Goal: Communication & Community: Answer question/provide support

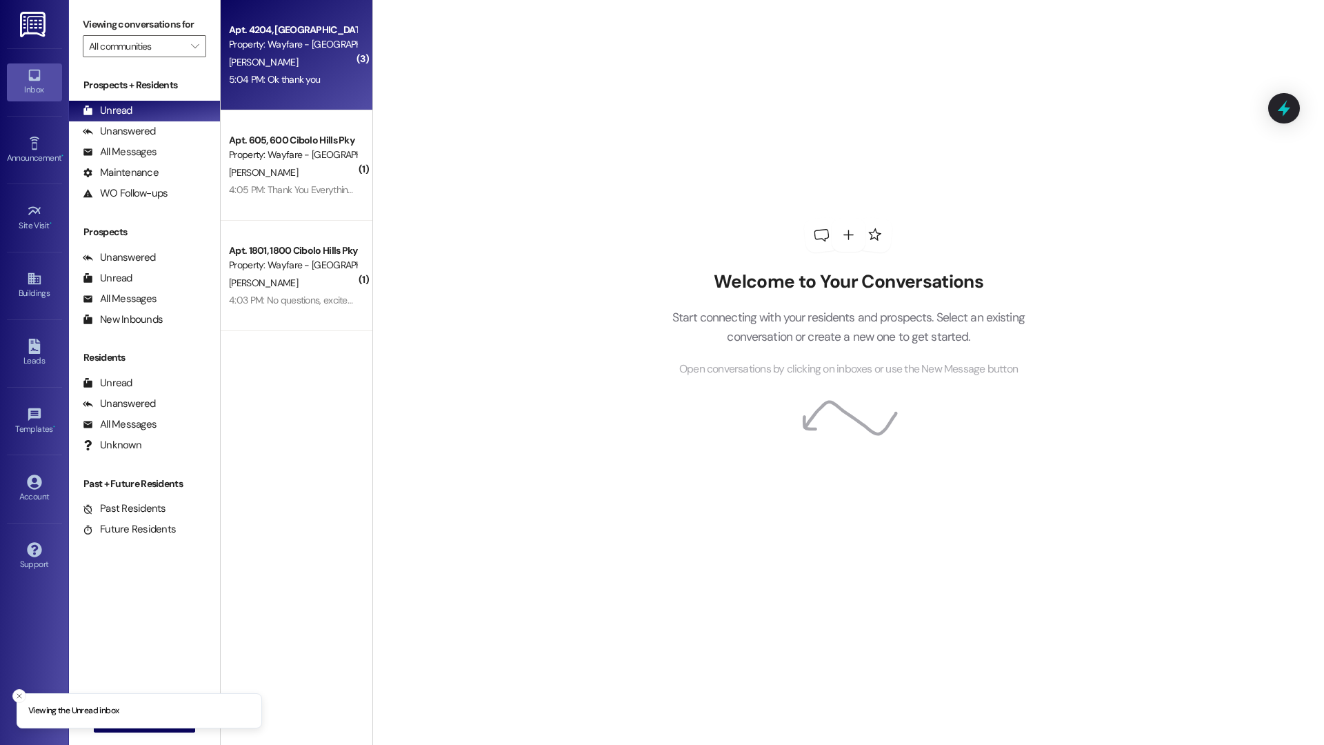
click at [287, 88] on div "Apt. 4204, [GEOGRAPHIC_DATA] Pky Property: Wayfare - [GEOGRAPHIC_DATA] [PERSON_…" at bounding box center [297, 55] width 152 height 110
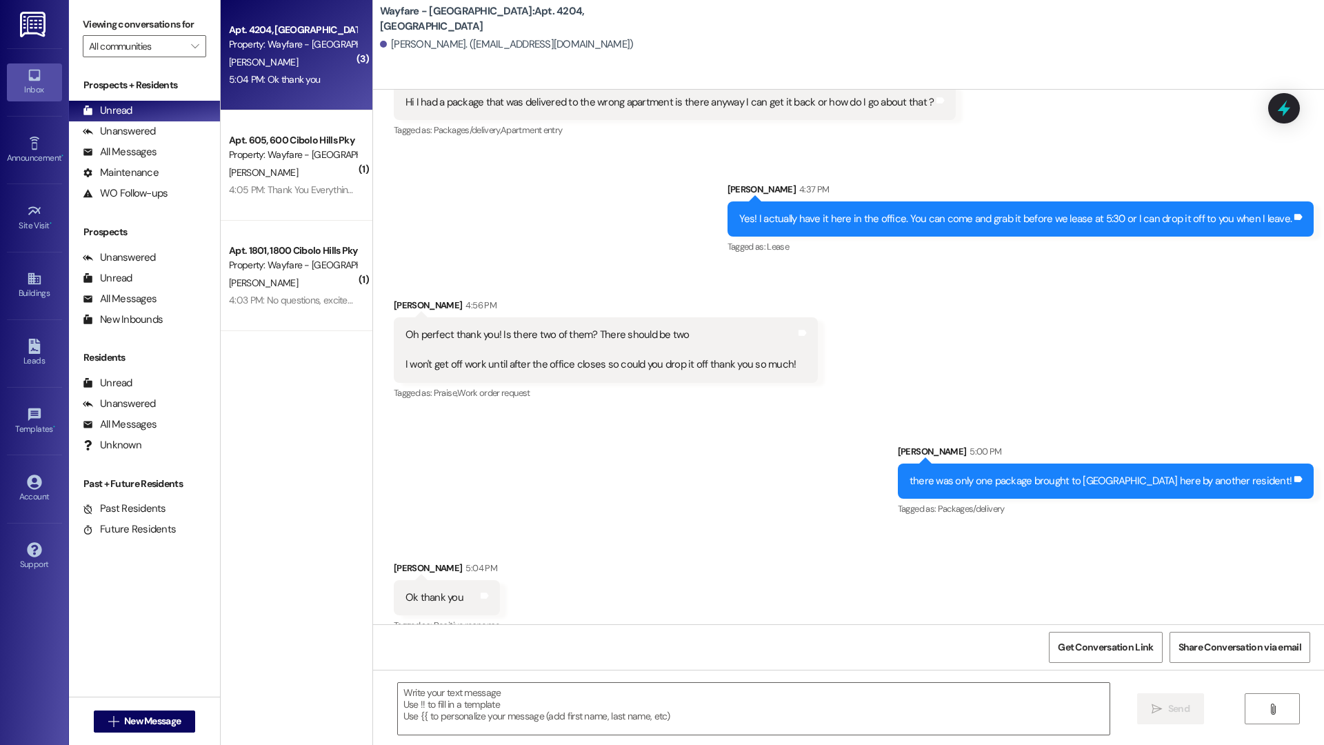
scroll to position [2131, 0]
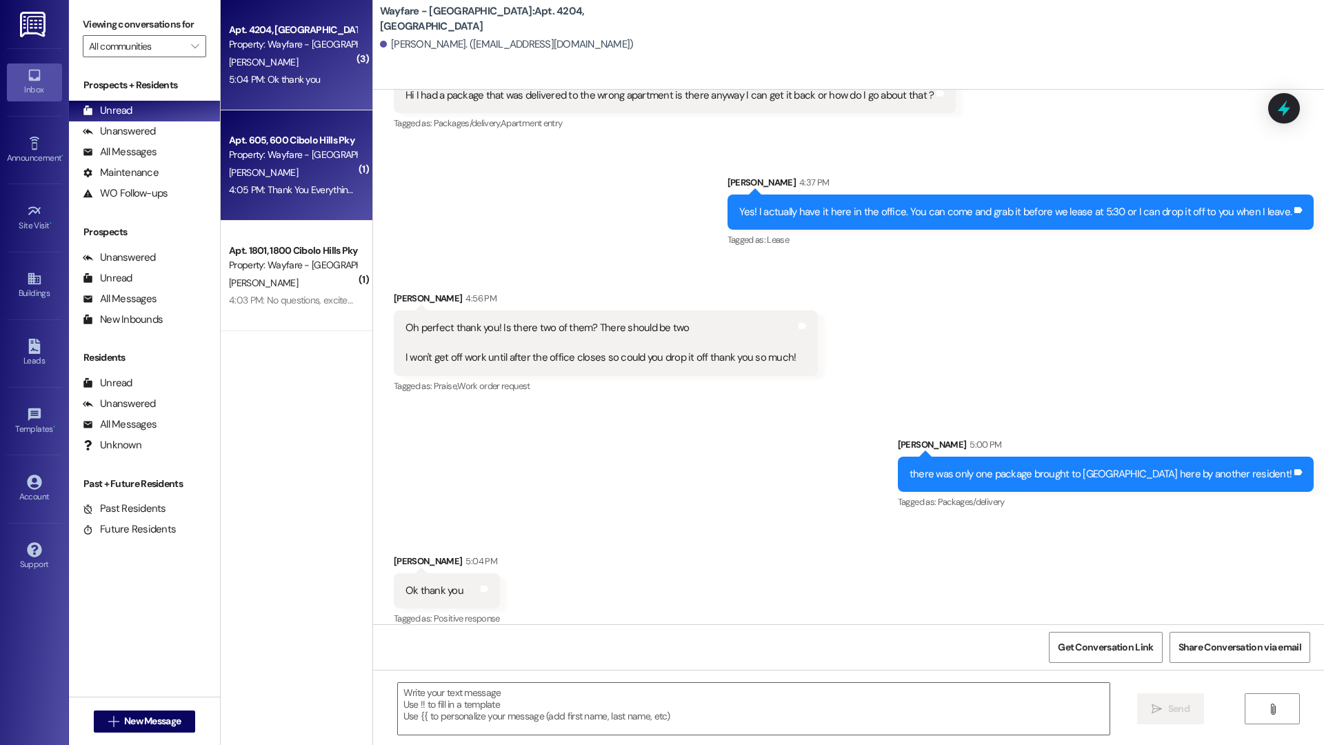
click at [307, 178] on div "[PERSON_NAME]" at bounding box center [292, 172] width 130 height 17
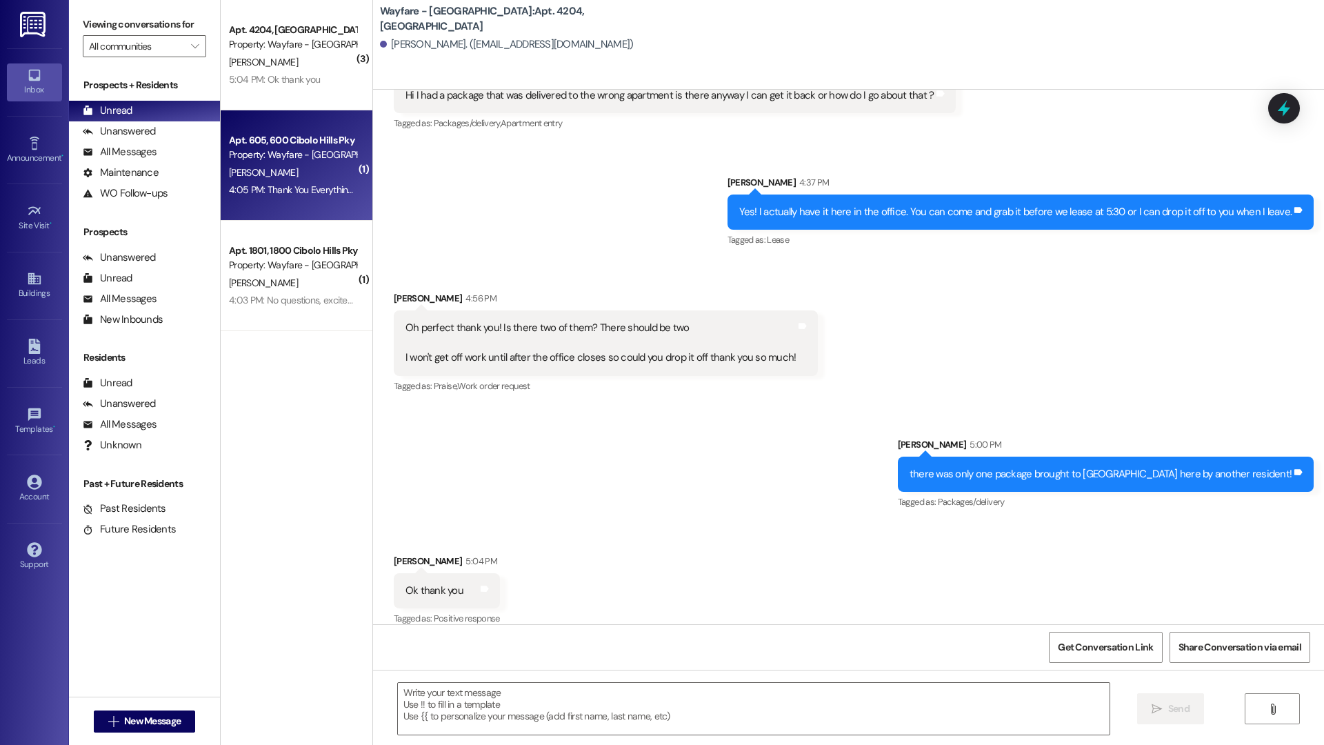
scroll to position [1312, 0]
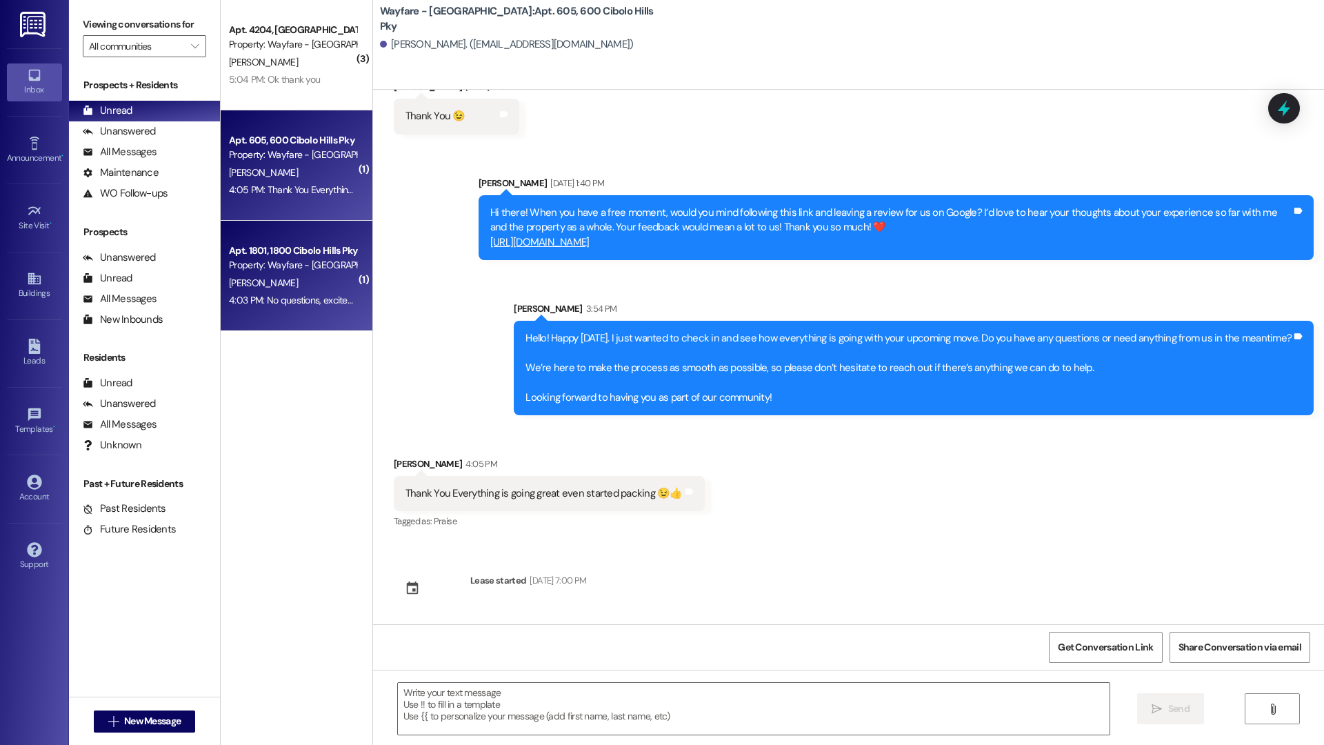
click at [292, 221] on div "Apt. 1801, 1800 Cibolo Hills Pky Property: Wayfare - [GEOGRAPHIC_DATA] [PERSON_…" at bounding box center [297, 276] width 152 height 110
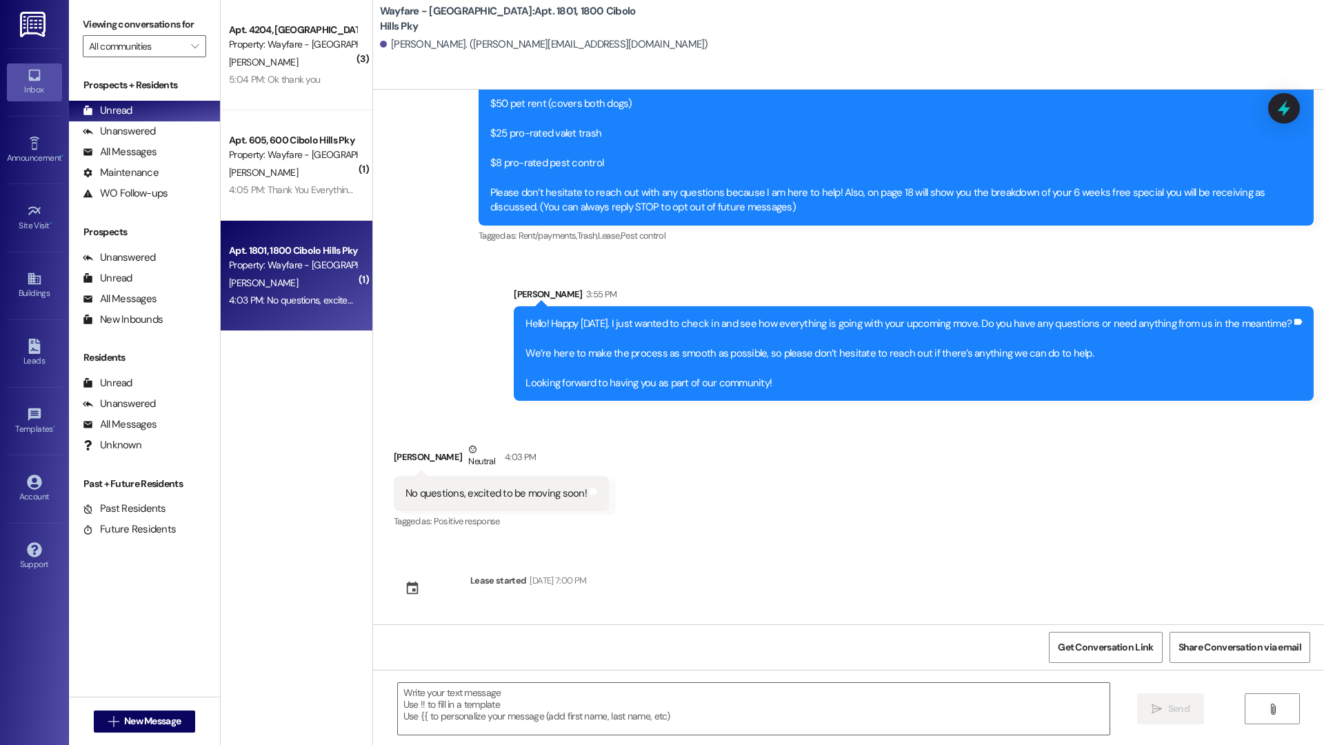
scroll to position [183, 0]
